Goal: Find specific page/section: Find specific page/section

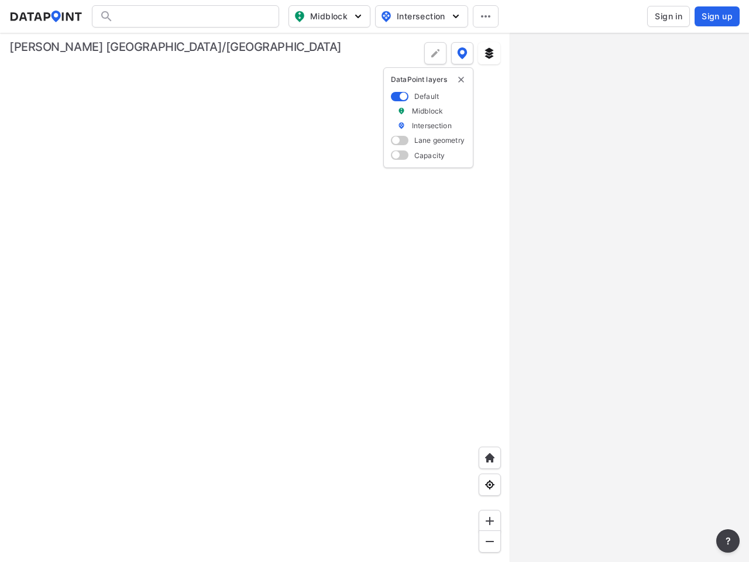
click at [330, 16] on span "Midblock" at bounding box center [328, 16] width 69 height 14
click at [422, 16] on span "Intersection" at bounding box center [421, 16] width 80 height 14
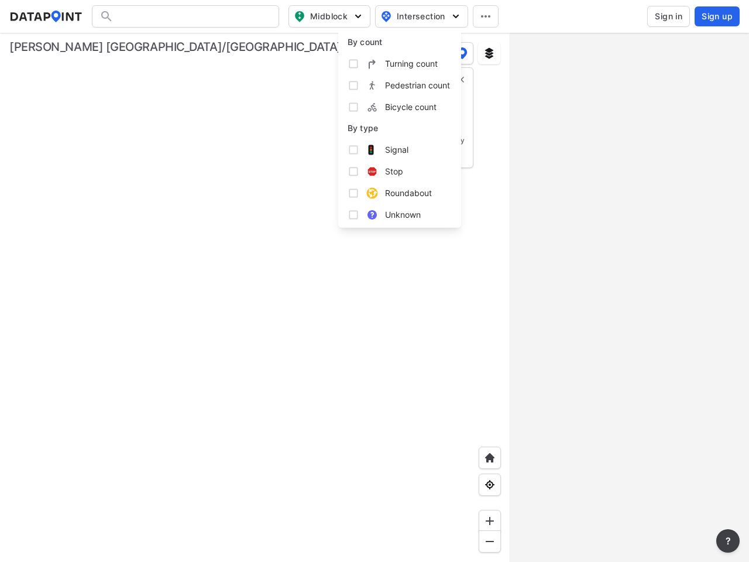
click at [486, 16] on icon at bounding box center [485, 16] width 9 height 2
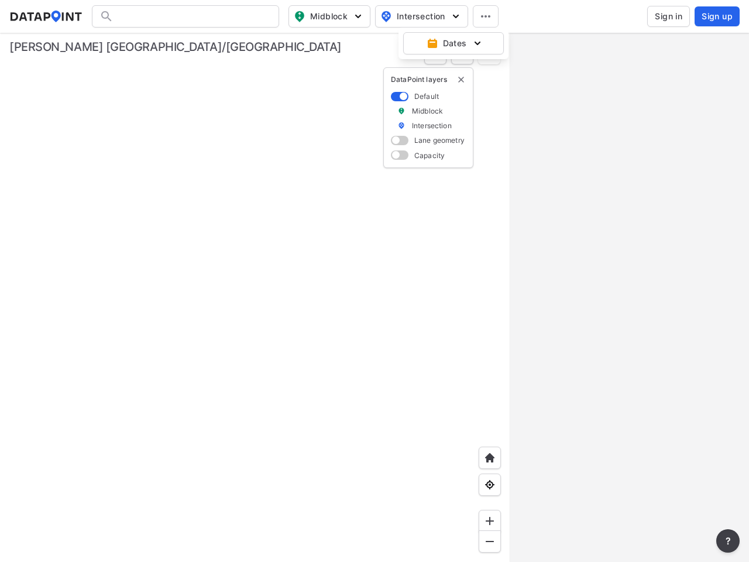
click at [461, 80] on img "delete" at bounding box center [461, 79] width 9 height 9
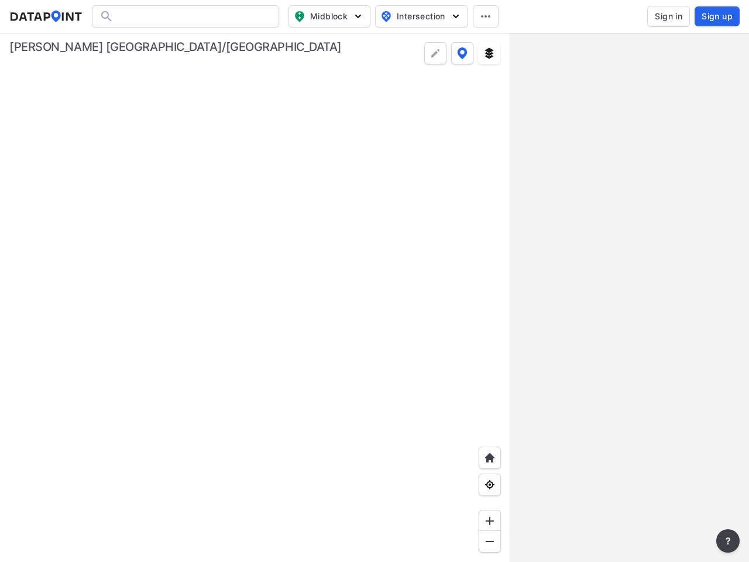
click at [490, 458] on img at bounding box center [490, 458] width 12 height 12
click at [490, 485] on img at bounding box center [490, 485] width 12 height 12
click at [490, 521] on img at bounding box center [490, 521] width 12 height 12
click at [490, 542] on img at bounding box center [490, 542] width 12 height 12
click at [489, 53] on img at bounding box center [490, 53] width 12 height 12
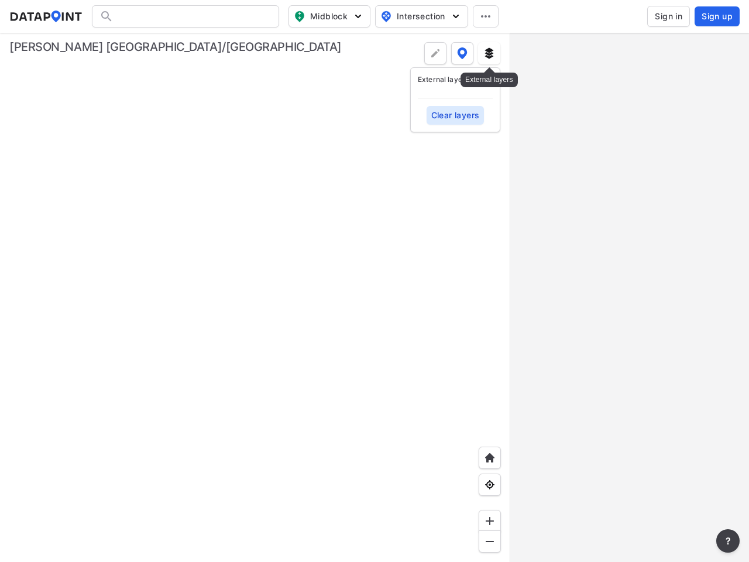
click at [463, 53] on img at bounding box center [462, 53] width 11 height 12
